Goal: Information Seeking & Learning: Learn about a topic

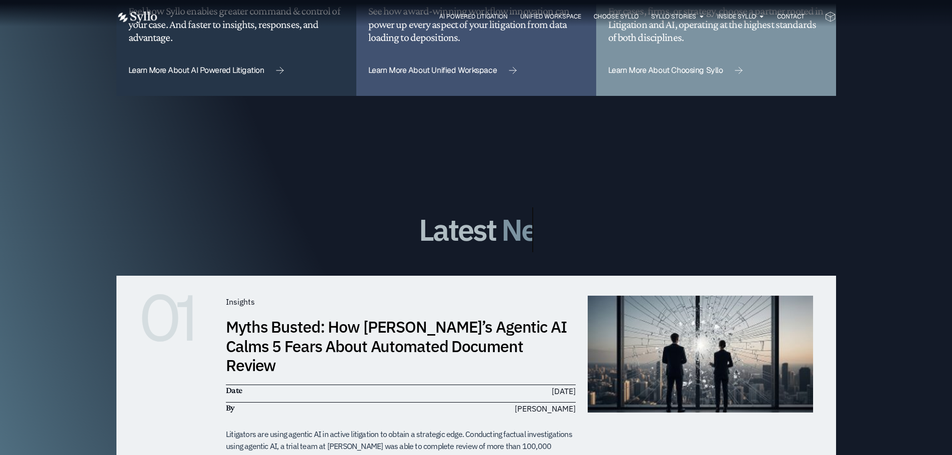
scroll to position [3149, 0]
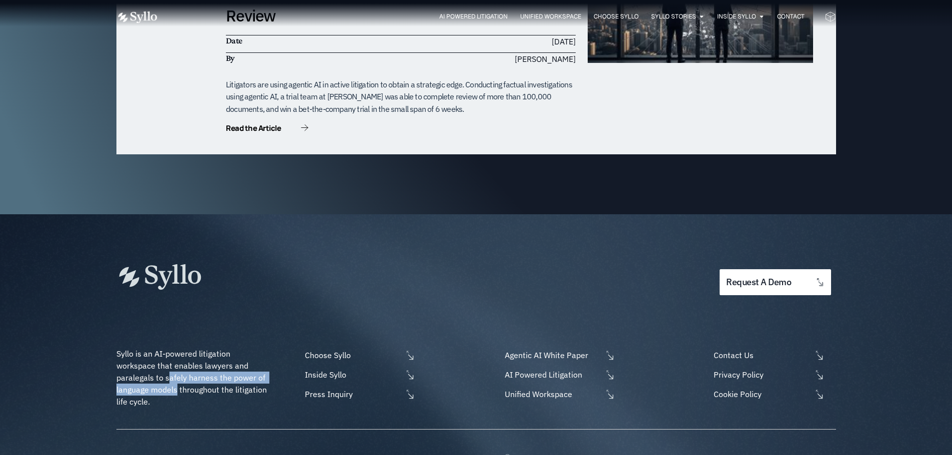
drag, startPoint x: 167, startPoint y: 327, endPoint x: 176, endPoint y: 343, distance: 18.6
click at [176, 315] on p "Syllo is an AI-powered litigation workspace that enables lawyers and paralegals…" at bounding box center [192, 378] width 153 height 60
click at [184, 315] on div "Syllo is an AI-powered litigation workspace that enables lawyers and paralegals…" at bounding box center [476, 377] width 720 height 104
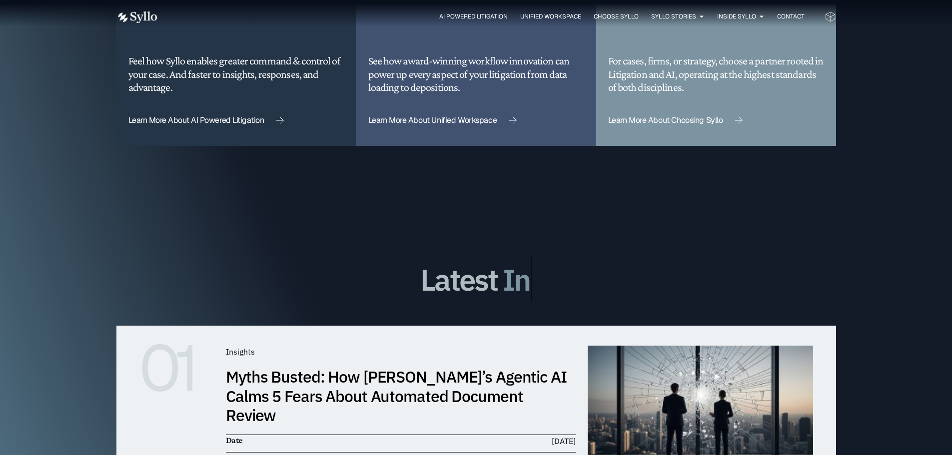
scroll to position [3194, 0]
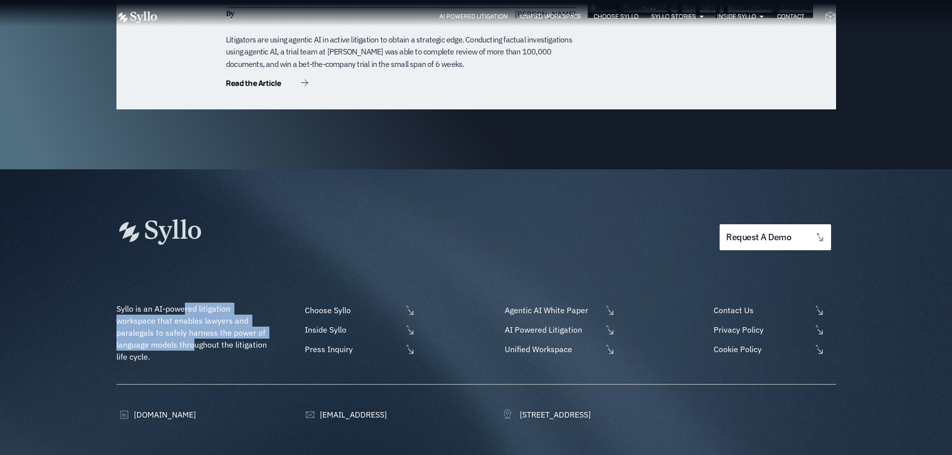
drag, startPoint x: 185, startPoint y: 260, endPoint x: 196, endPoint y: 302, distance: 42.8
click at [196, 304] on span "Syllo is an AI-powered litigation workspace that enables lawyers and paralegals…" at bounding box center [192, 333] width 152 height 58
click at [152, 305] on p "Syllo is an AI-powered litigation workspace that enables lawyers and paralegals…" at bounding box center [192, 333] width 153 height 60
click at [178, 219] on img at bounding box center [158, 231] width 85 height 25
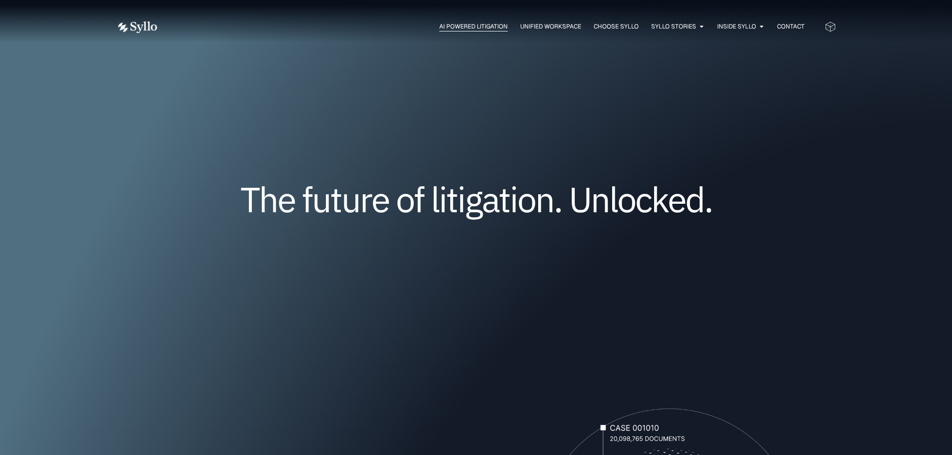
click at [445, 22] on span "AI Powered Litigation" at bounding box center [473, 26] width 68 height 9
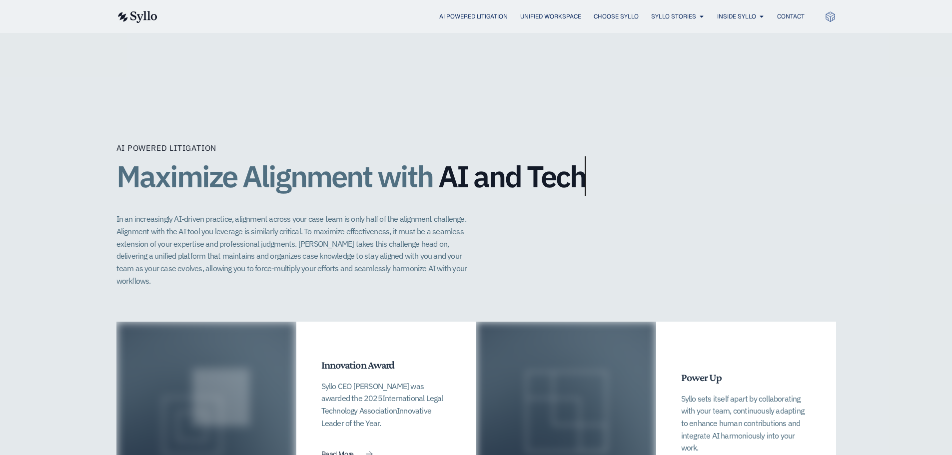
scroll to position [1944, 0]
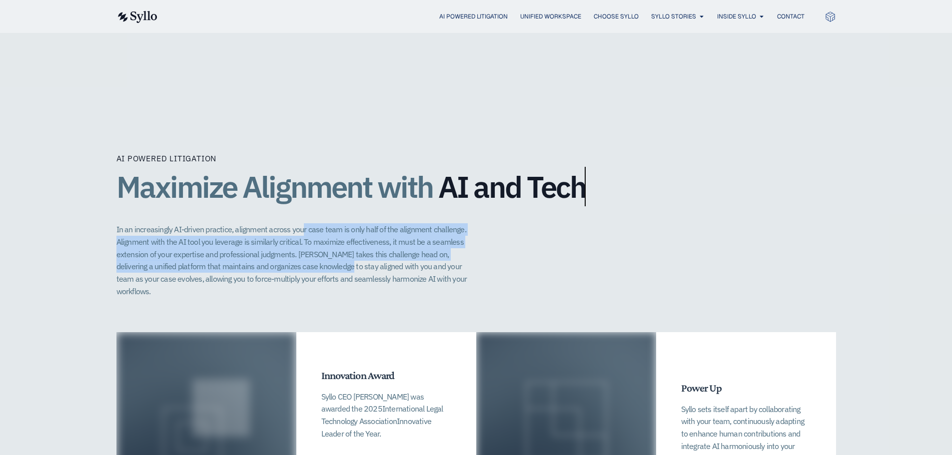
drag, startPoint x: 301, startPoint y: 208, endPoint x: 314, endPoint y: 242, distance: 36.2
click at [314, 242] on p "In an increasingly AI-driven practice, alignment across your case team is only …" at bounding box center [296, 260] width 361 height 74
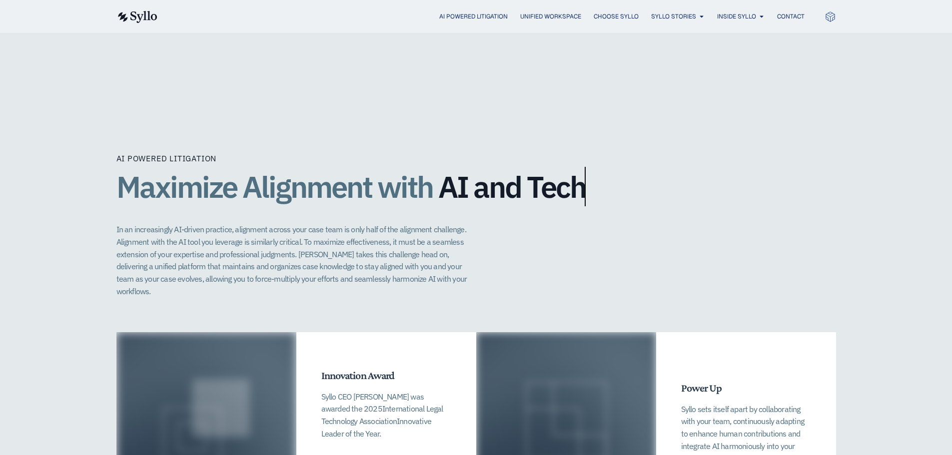
click at [323, 254] on p "In an increasingly AI-driven practice, alignment across your case team is only …" at bounding box center [296, 260] width 361 height 74
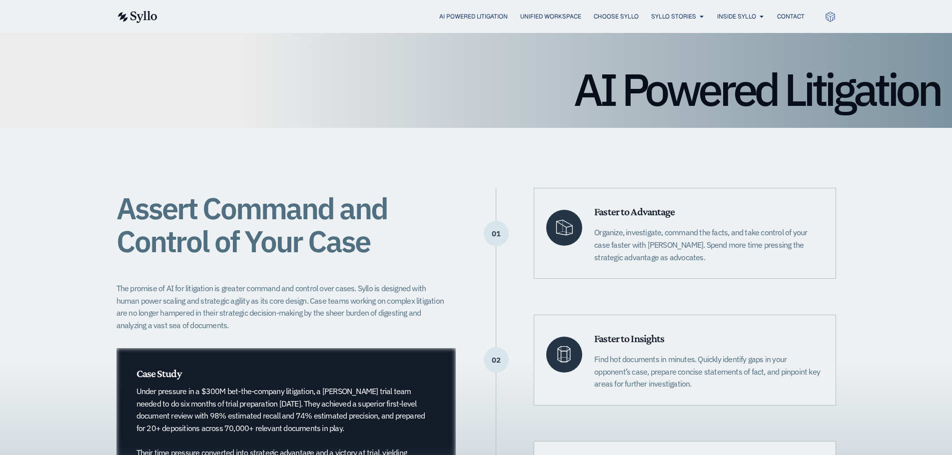
scroll to position [0, 0]
